Goal: Find specific page/section: Find specific page/section

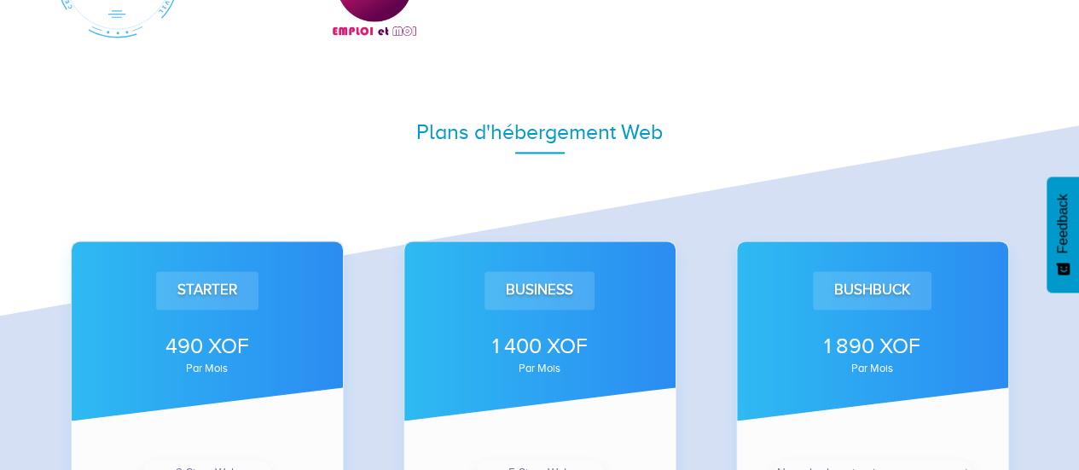
scroll to position [1324, 0]
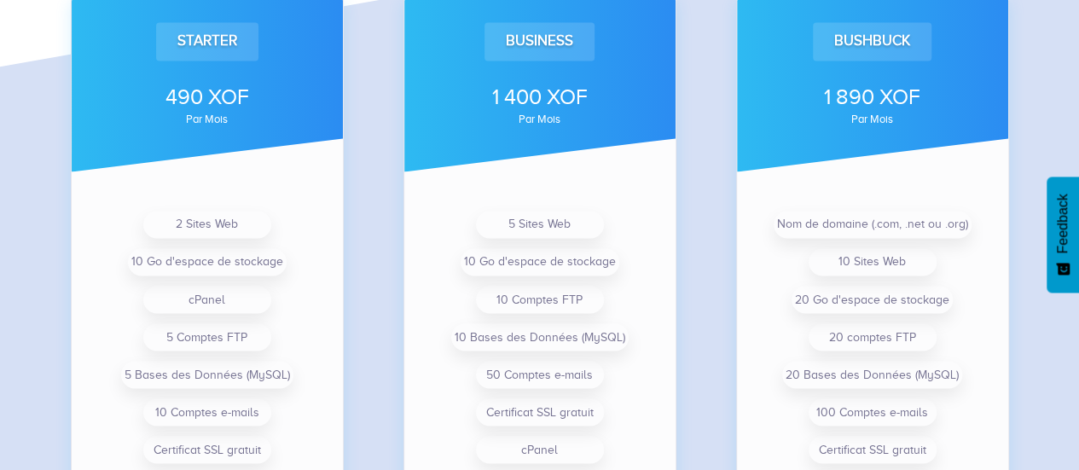
click at [1046, 120] on div "Plans d'hébergement Web Starter 490 XOF par mois 2 Sites Web 10 Go d'espace de …" at bounding box center [539, 221] width 1079 height 860
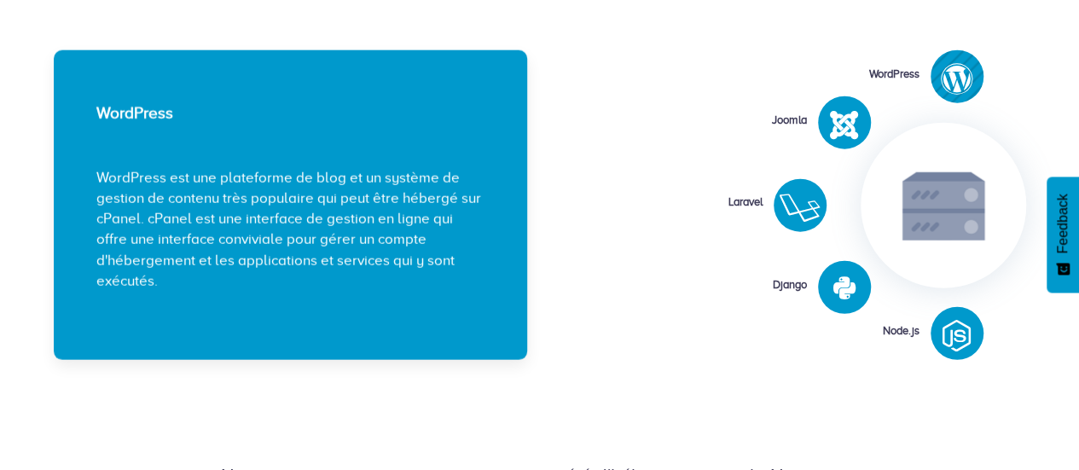
scroll to position [2106, 0]
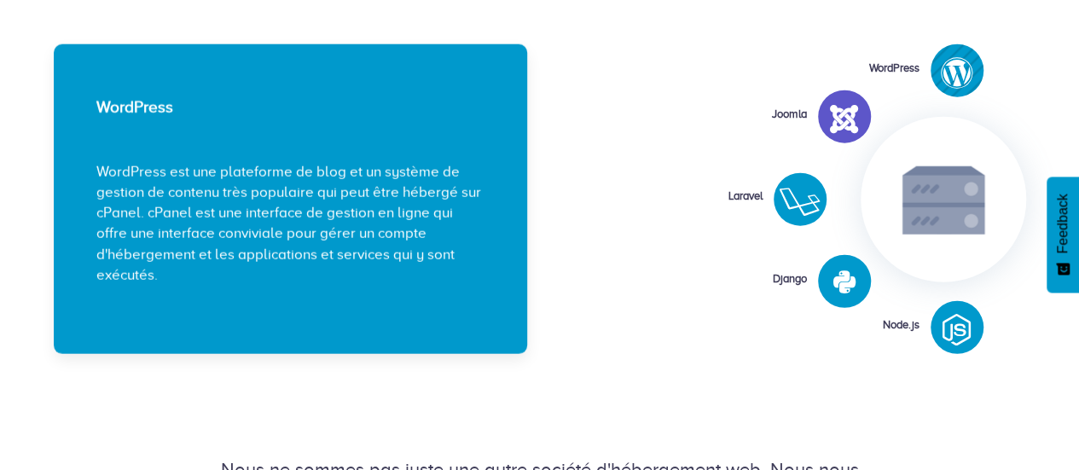
click at [866, 119] on div at bounding box center [844, 120] width 53 height 46
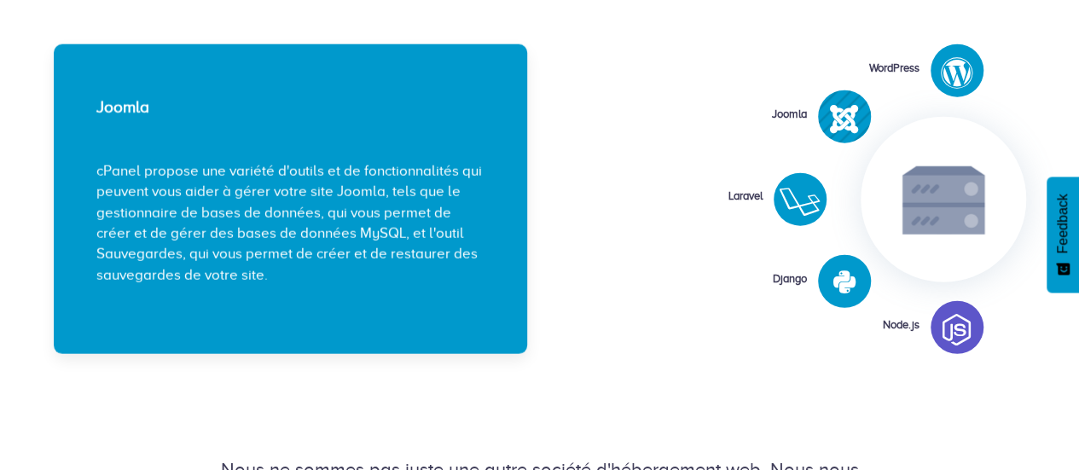
click at [979, 337] on div at bounding box center [956, 331] width 53 height 46
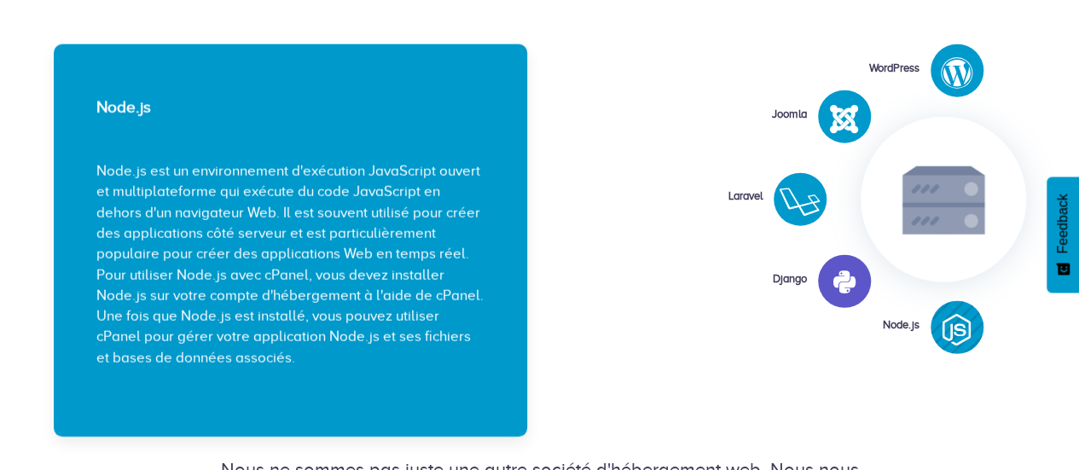
click at [833, 269] on icon at bounding box center [844, 282] width 22 height 26
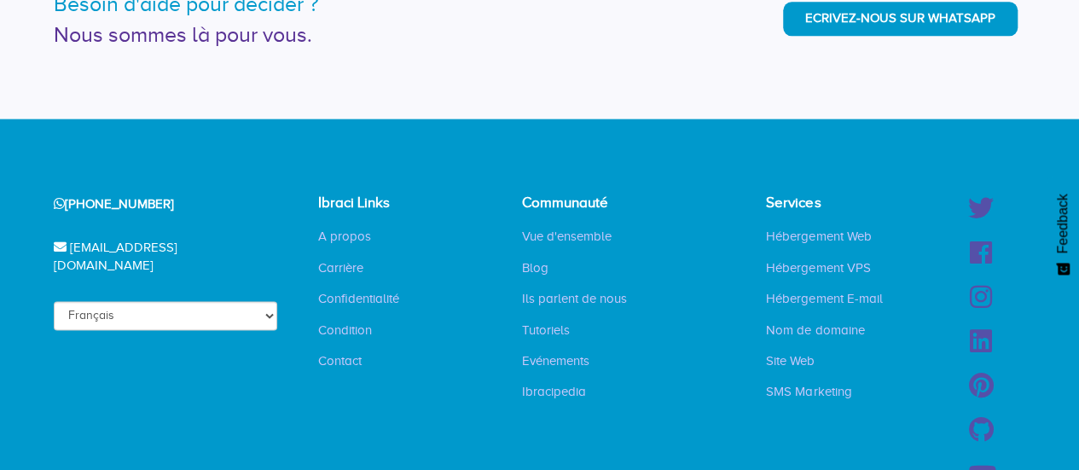
scroll to position [4463, 0]
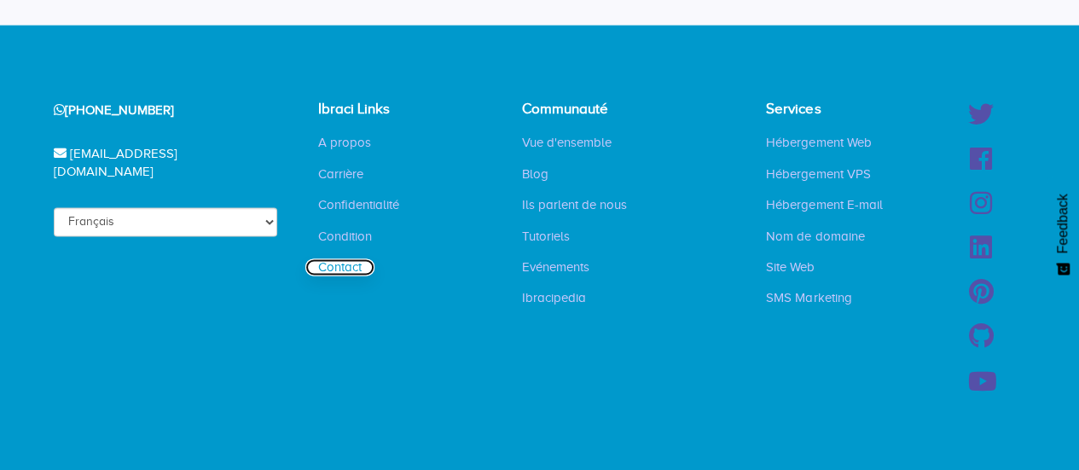
click at [336, 267] on link "Contact" at bounding box center [339, 266] width 69 height 17
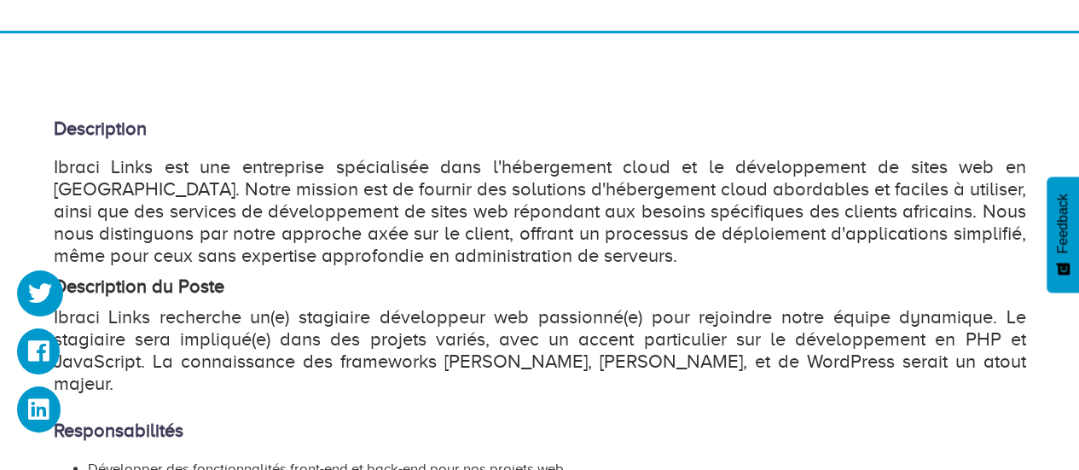
scroll to position [240, 0]
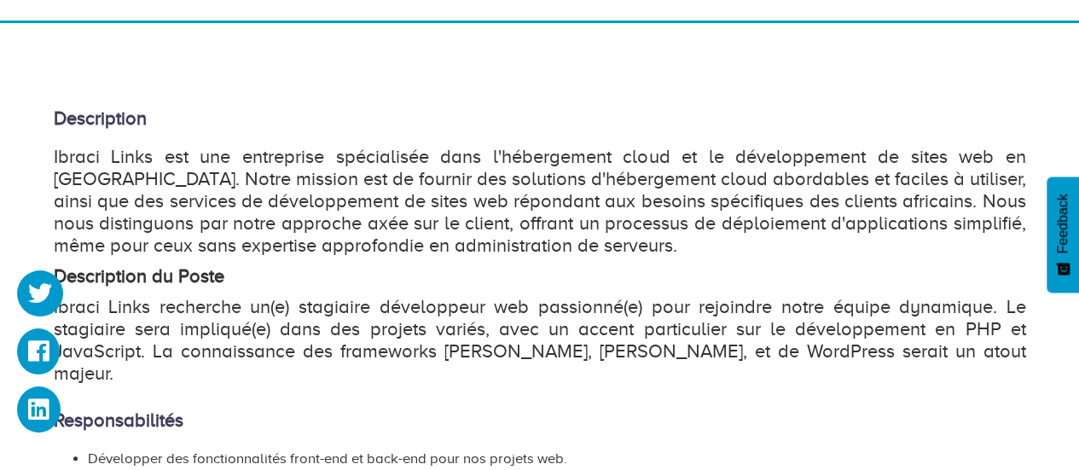
click at [57, 115] on h4 "Description" at bounding box center [540, 118] width 972 height 20
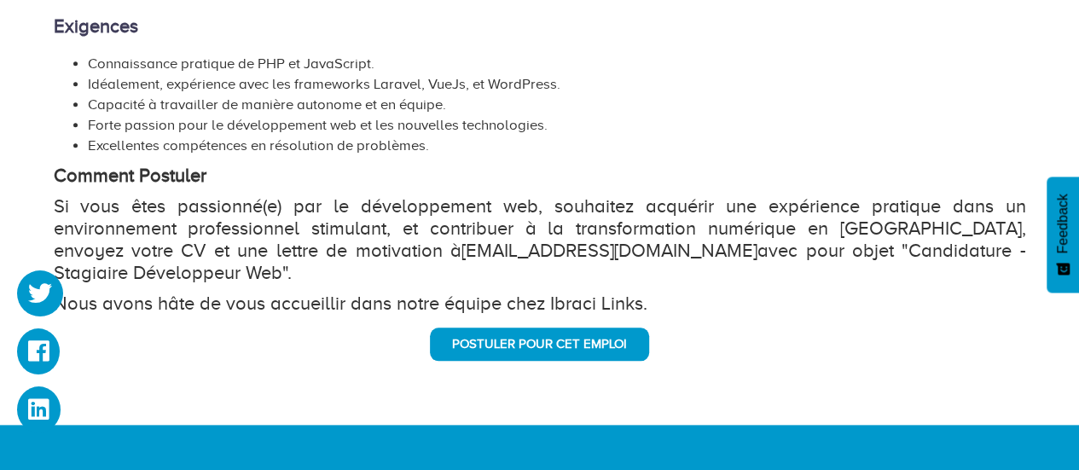
scroll to position [783, 0]
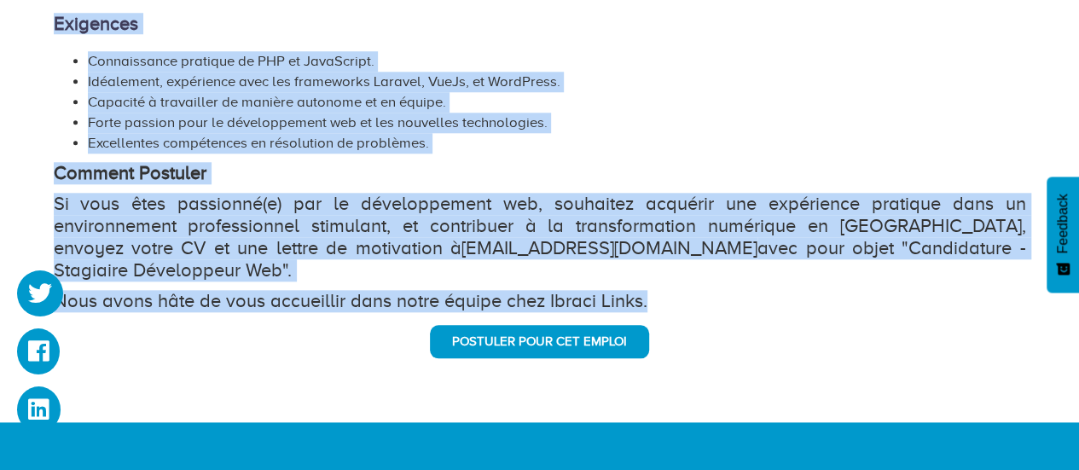
click at [646, 290] on p "Nous avons hâte de vous accueillir dans notre équipe chez Ibraci Links." at bounding box center [540, 301] width 972 height 22
copy div "Description Ibraci Links est une entreprise spécialisée dans l'hébergement clou…"
